Goal: Transaction & Acquisition: Purchase product/service

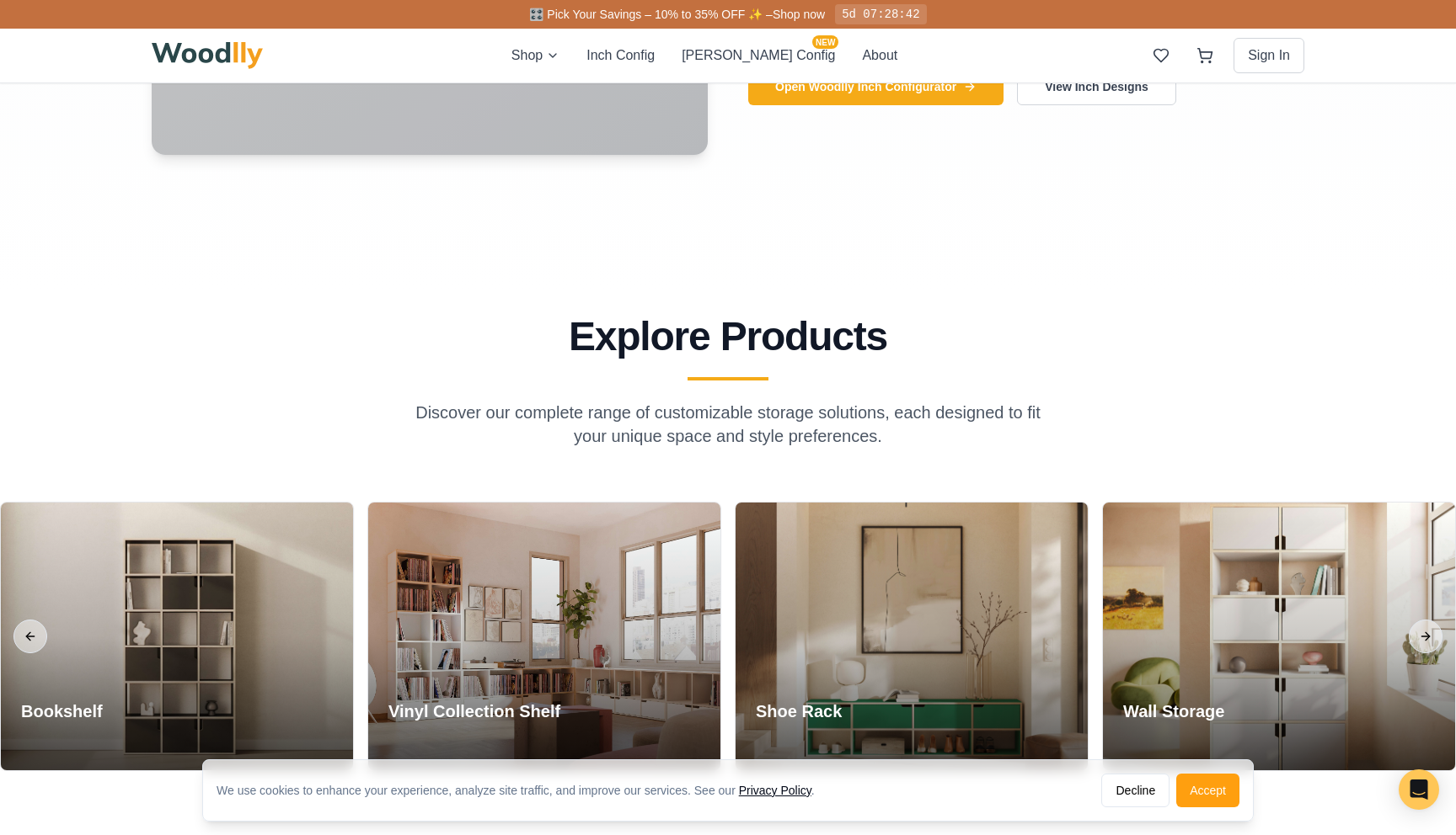
scroll to position [1516, 0]
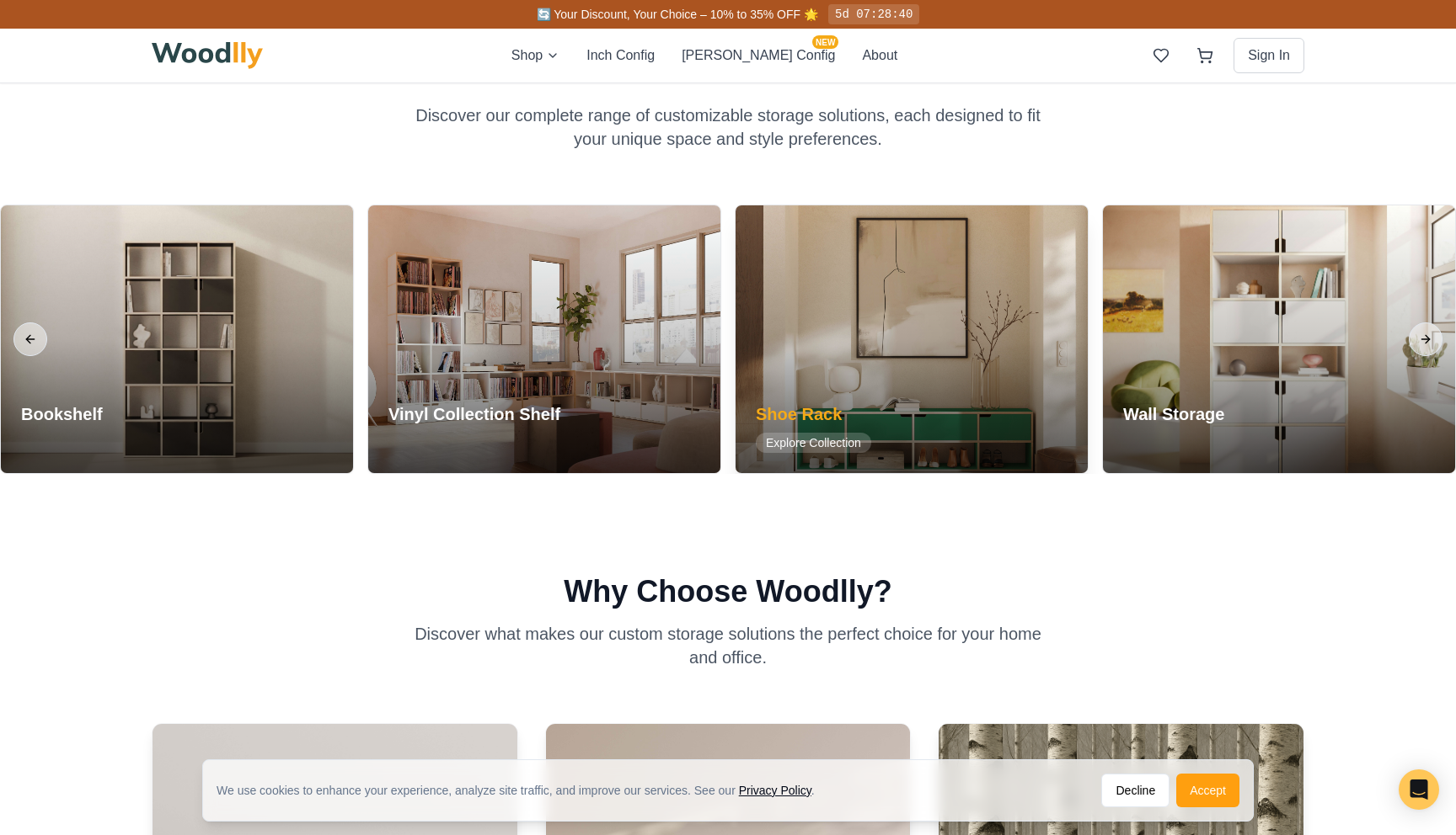
click at [788, 389] on div "Shoe Rack Explore Collection" at bounding box center [813, 427] width 156 height 91
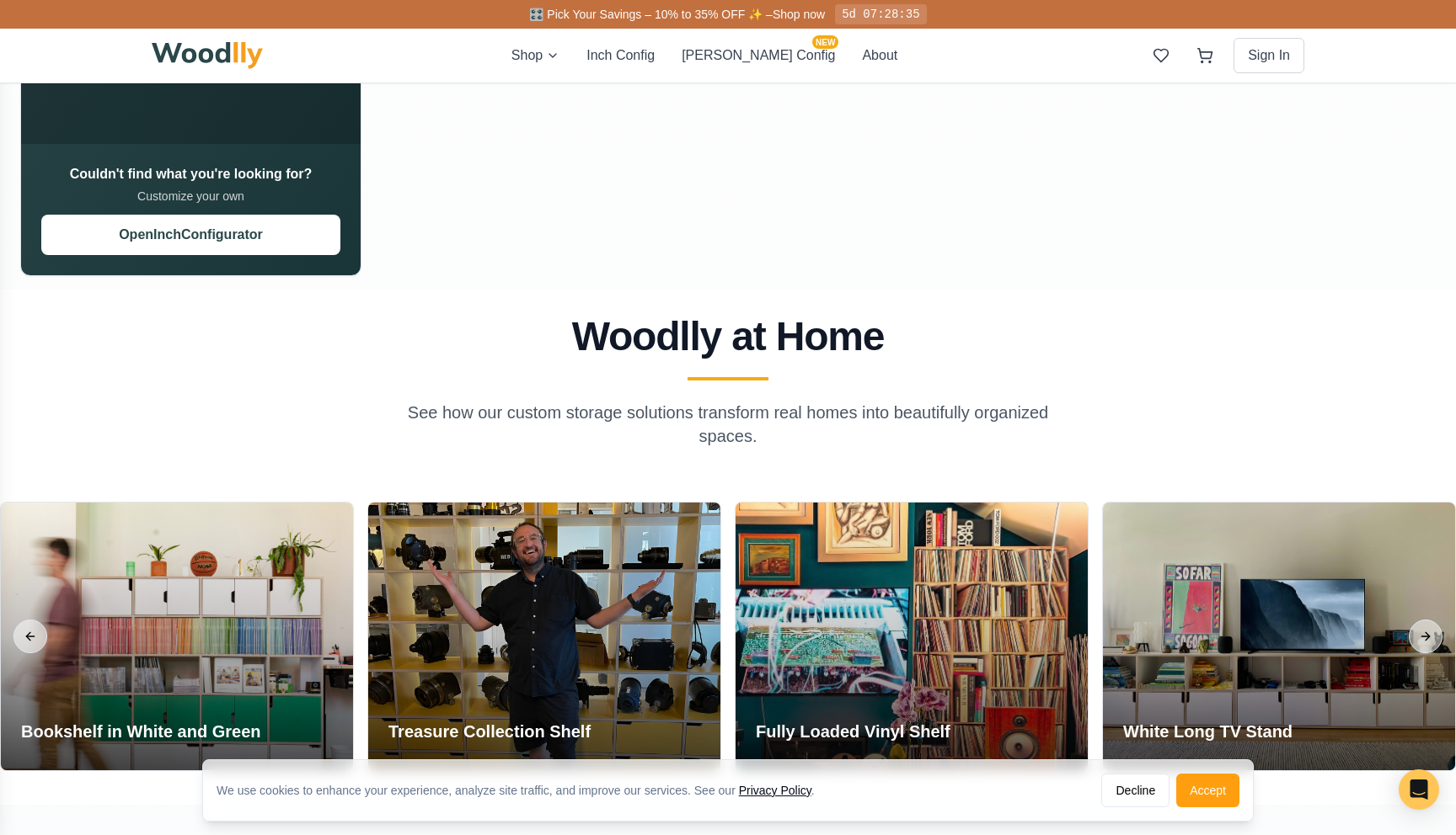
scroll to position [1464, 0]
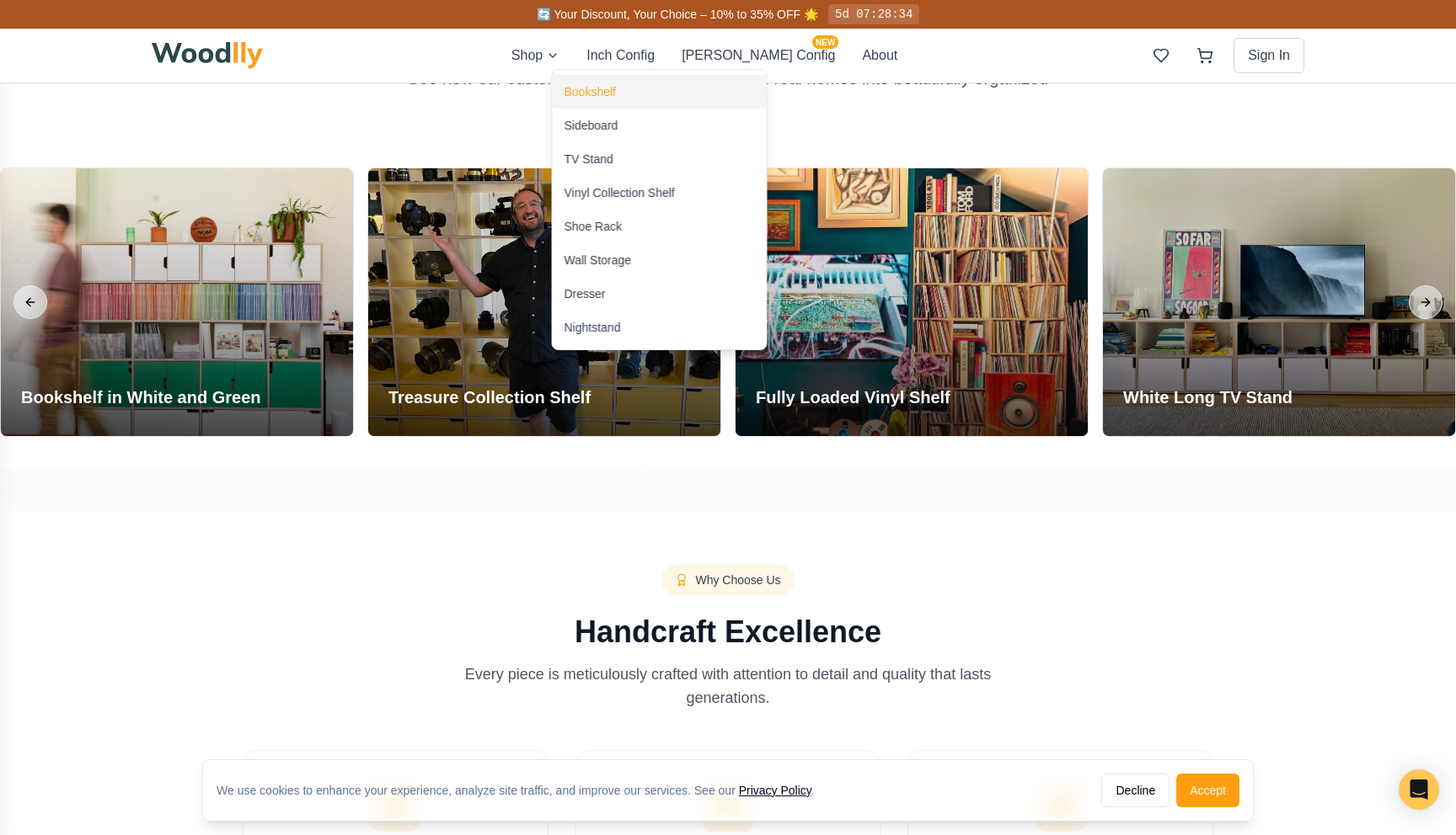
click at [604, 96] on div "Bookshelf" at bounding box center [590, 92] width 51 height 17
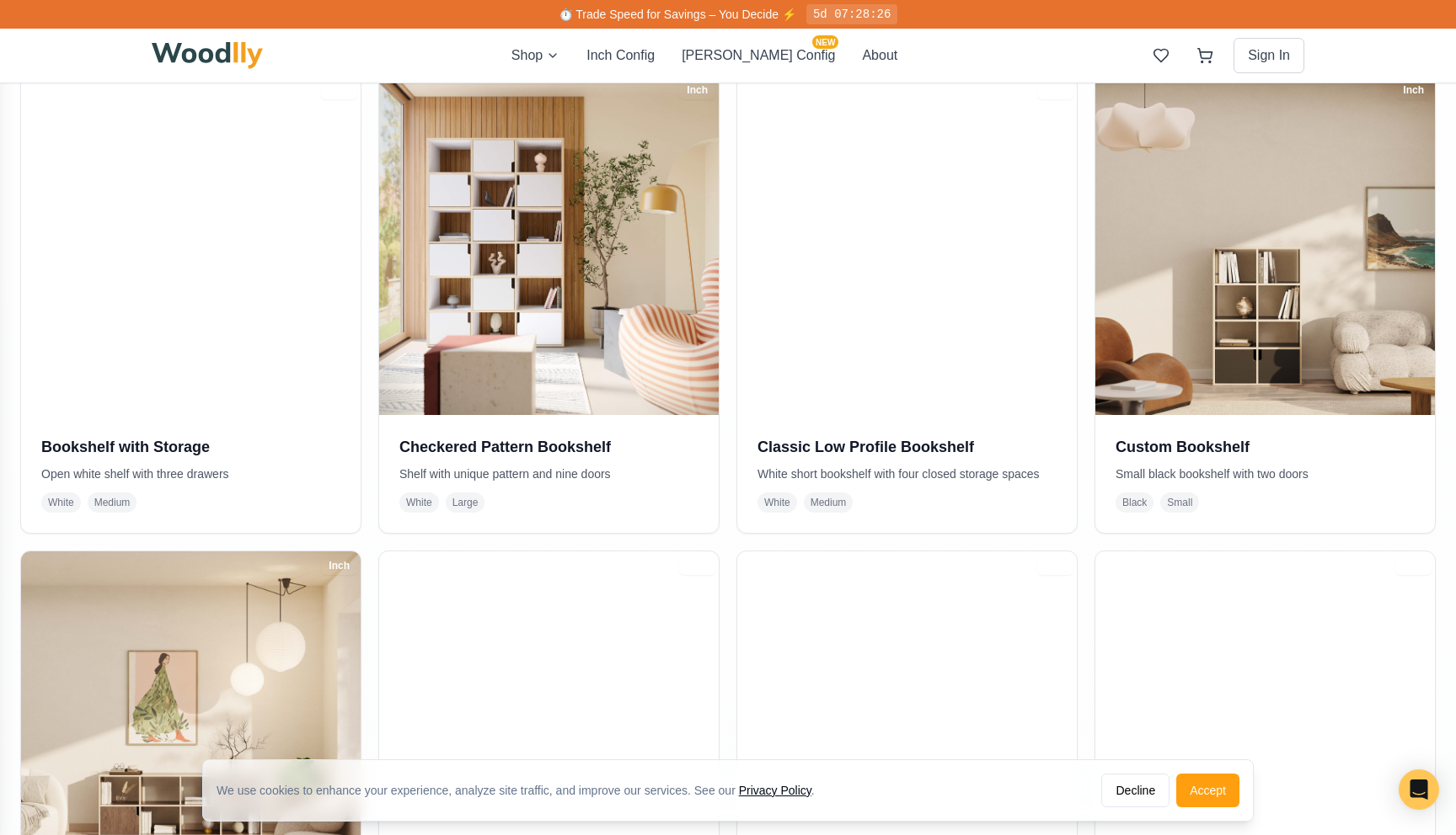
scroll to position [375, 0]
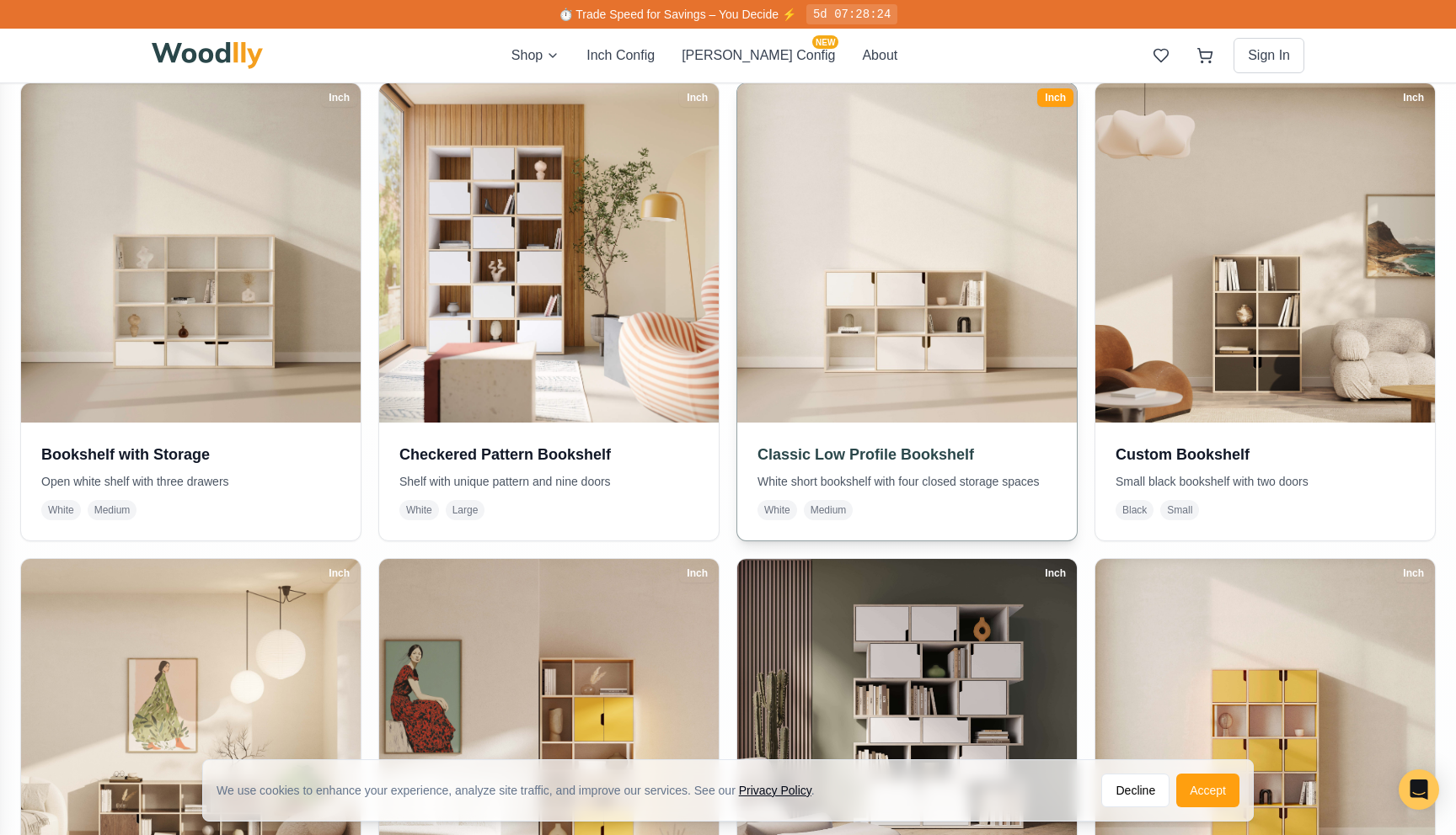
click at [860, 413] on img at bounding box center [907, 253] width 357 height 356
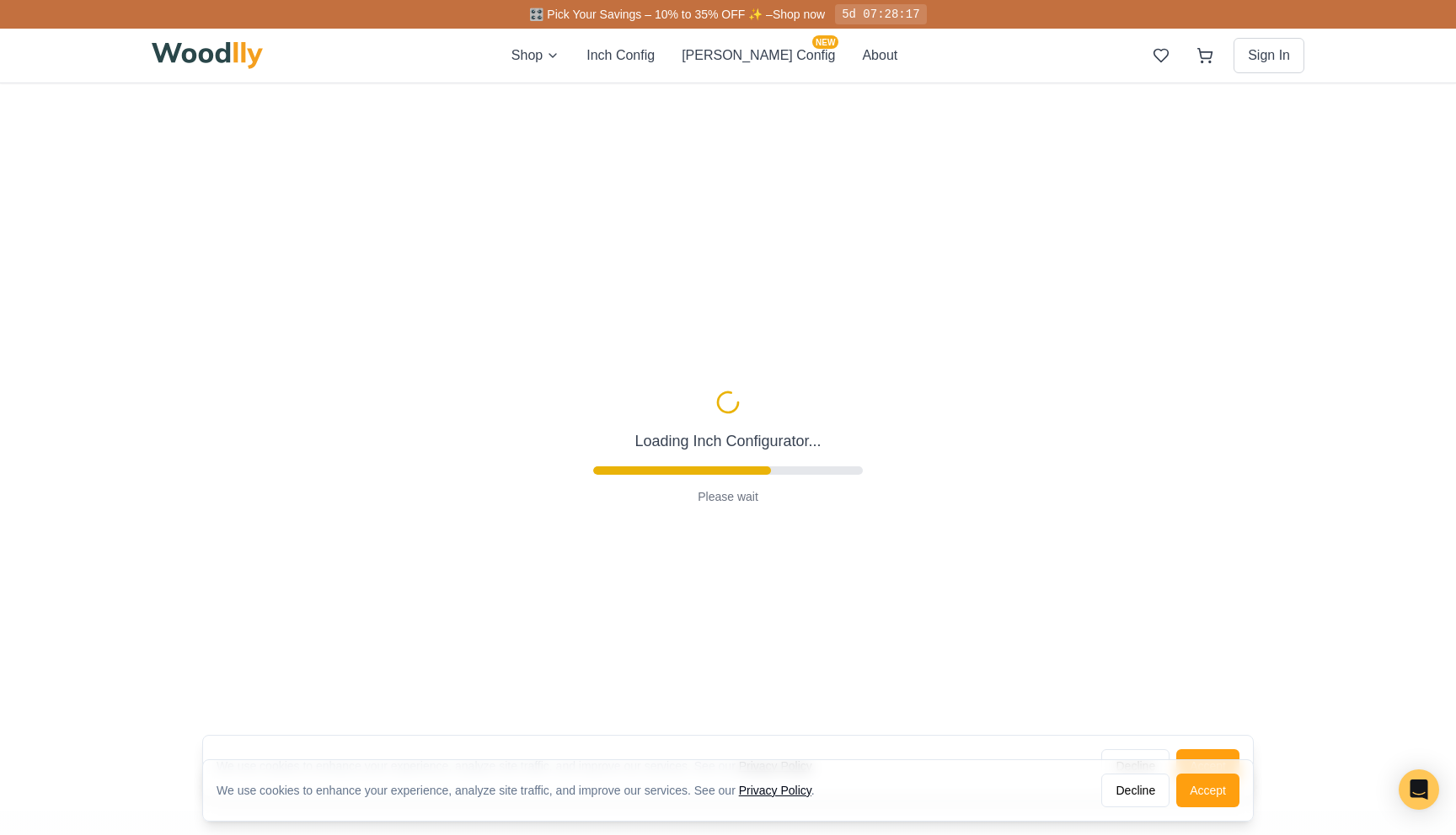
type input "54"
type input "3"
